Goal: Task Accomplishment & Management: Manage account settings

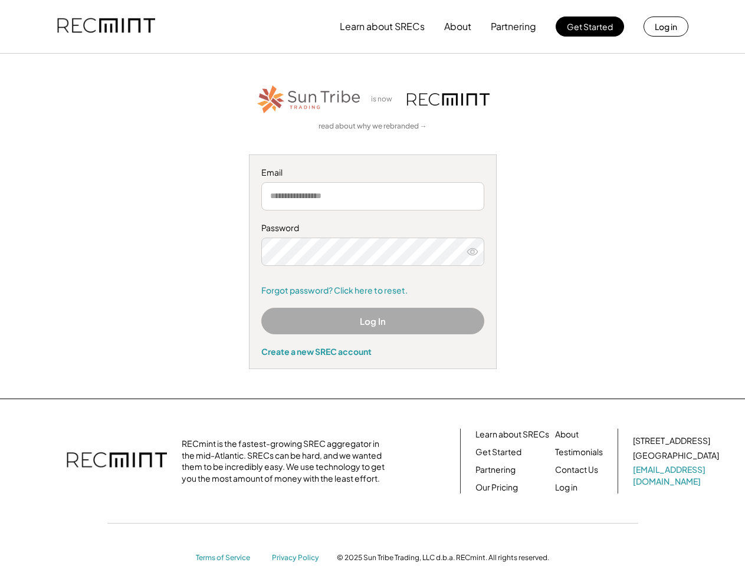
click at [372, 283] on div "Password Forgot password? Click here to reset." at bounding box center [372, 259] width 223 height 74
click at [372, 27] on button "Learn about SRECs" at bounding box center [382, 27] width 85 height 24
click at [373, 27] on button "Learn about SRECs" at bounding box center [382, 27] width 85 height 24
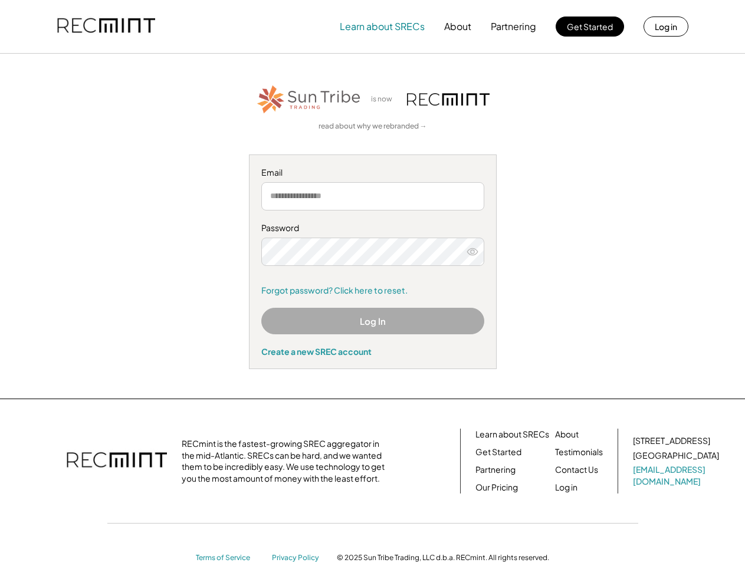
click at [106, 27] on img at bounding box center [106, 26] width 98 height 40
click at [514, 27] on button "Partnering" at bounding box center [513, 27] width 45 height 24
click at [382, 27] on button "Learn about SRECs" at bounding box center [382, 27] width 85 height 24
click at [458, 27] on button "About" at bounding box center [457, 27] width 27 height 24
